Goal: Transaction & Acquisition: Purchase product/service

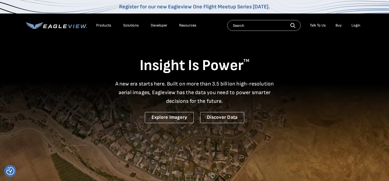
click at [337, 27] on link "Buy" at bounding box center [339, 25] width 6 height 5
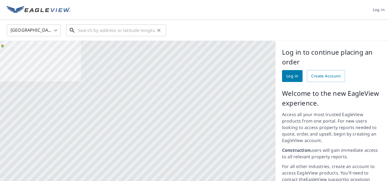
click at [119, 28] on input "text" at bounding box center [116, 30] width 77 height 15
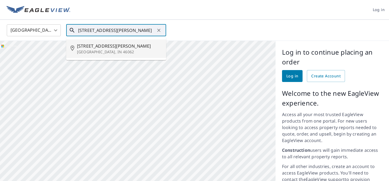
click at [95, 47] on span "[STREET_ADDRESS][PERSON_NAME]" at bounding box center [119, 46] width 85 height 6
type input "[STREET_ADDRESS][PERSON_NAME]"
